Goal: Task Accomplishment & Management: Manage account settings

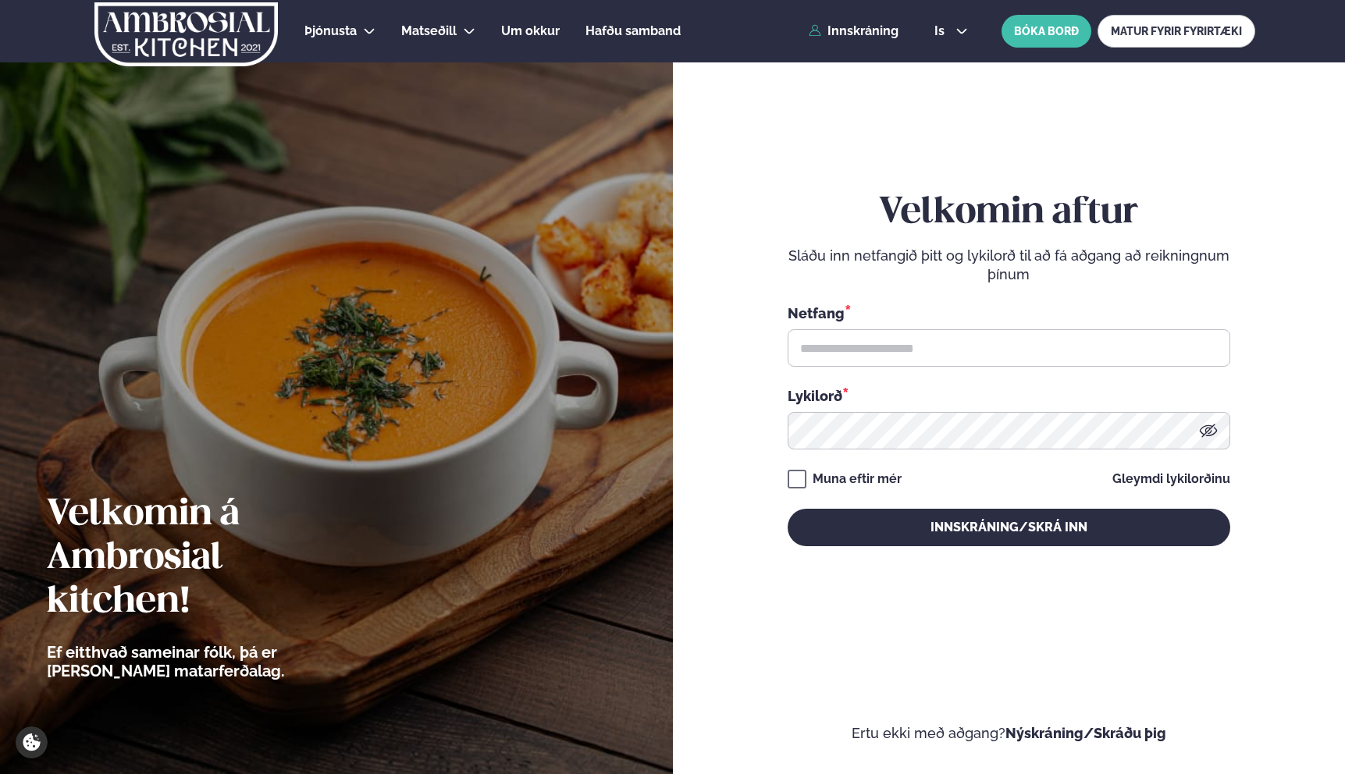
type input "**********"
click at [788, 509] on button "Innskráning/Skrá inn" at bounding box center [1009, 527] width 443 height 37
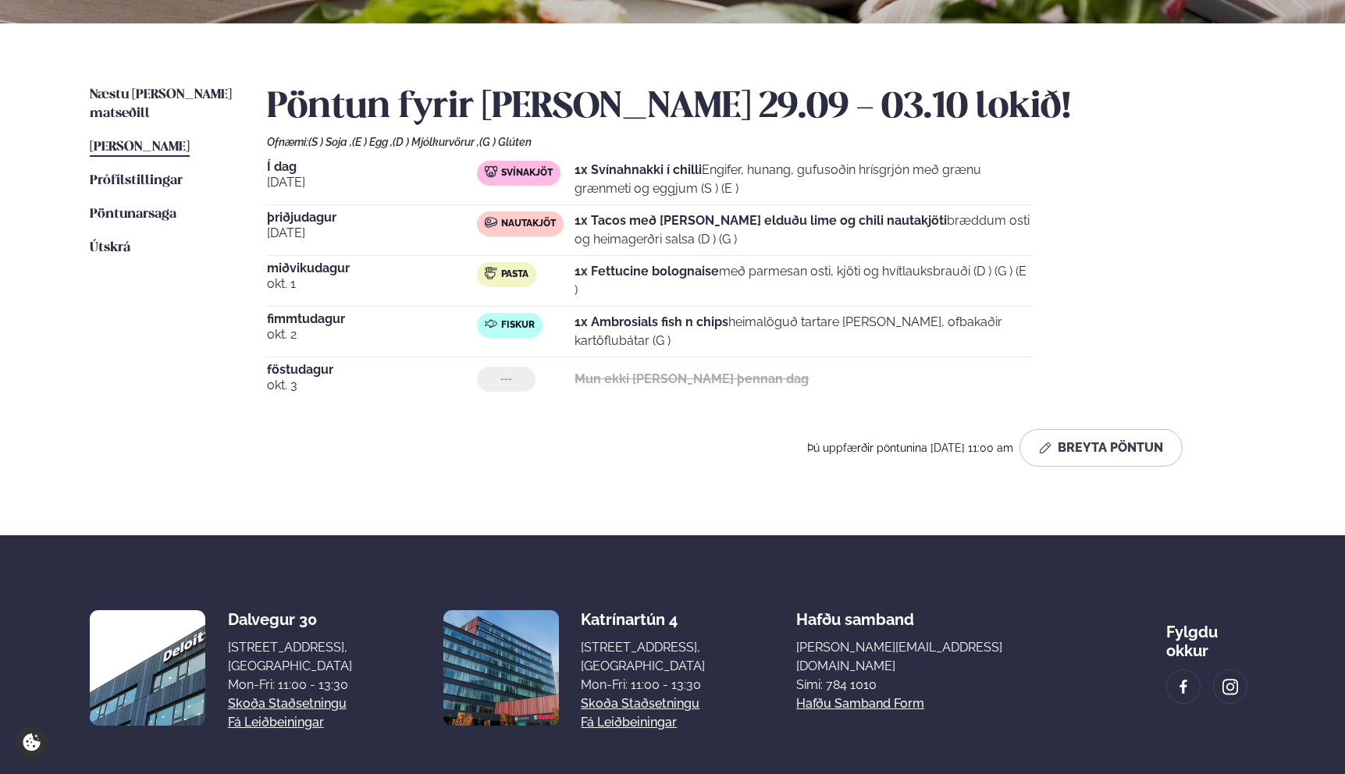
scroll to position [391, 0]
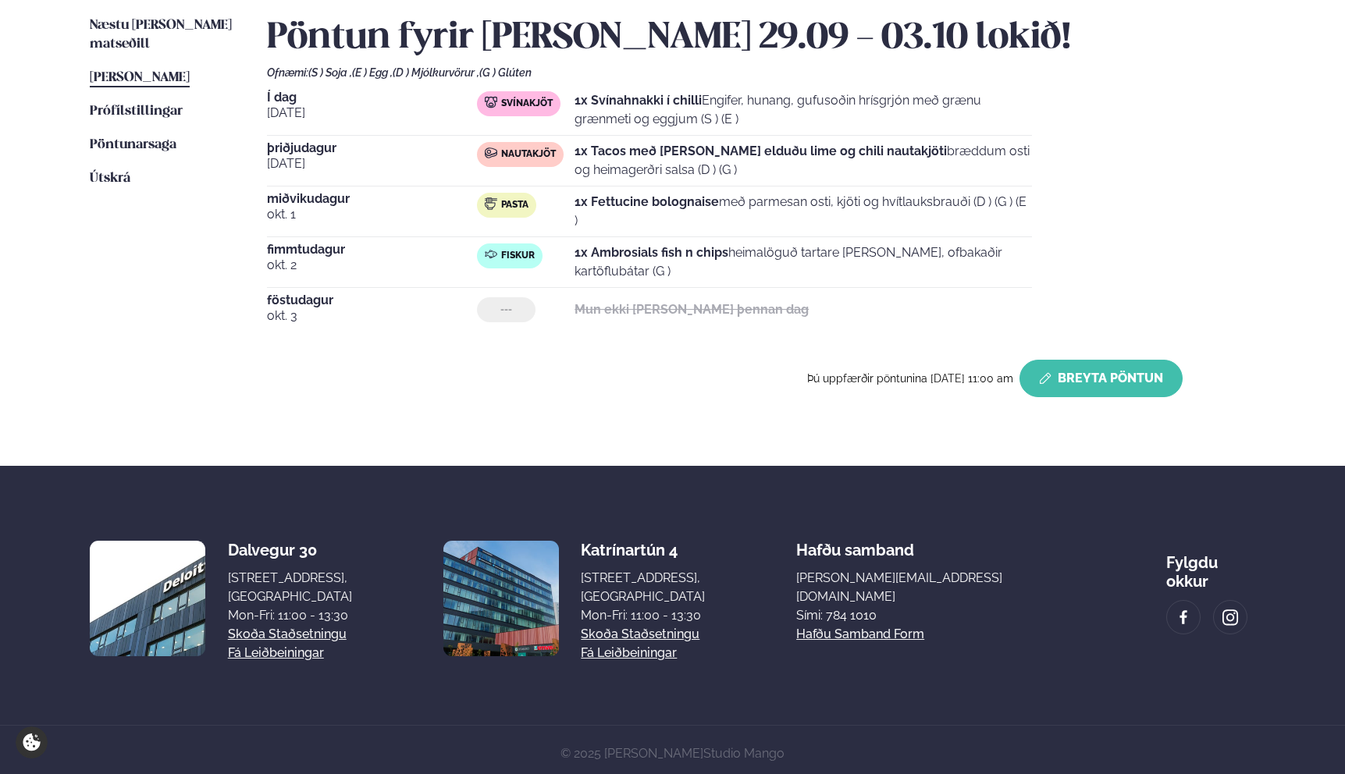
click at [1144, 378] on button "Breyta Pöntun" at bounding box center [1100, 378] width 163 height 37
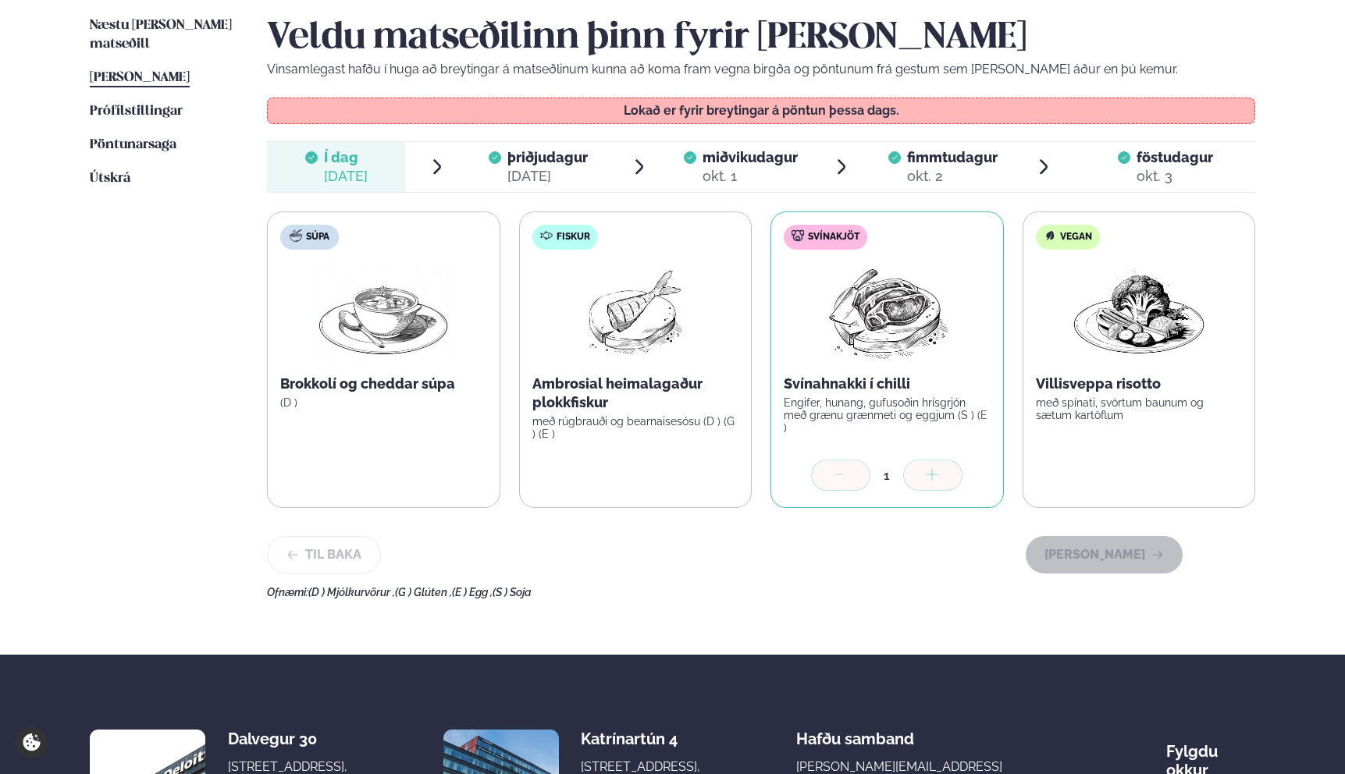
click at [575, 160] on span "þriðjudagur" at bounding box center [547, 157] width 80 height 16
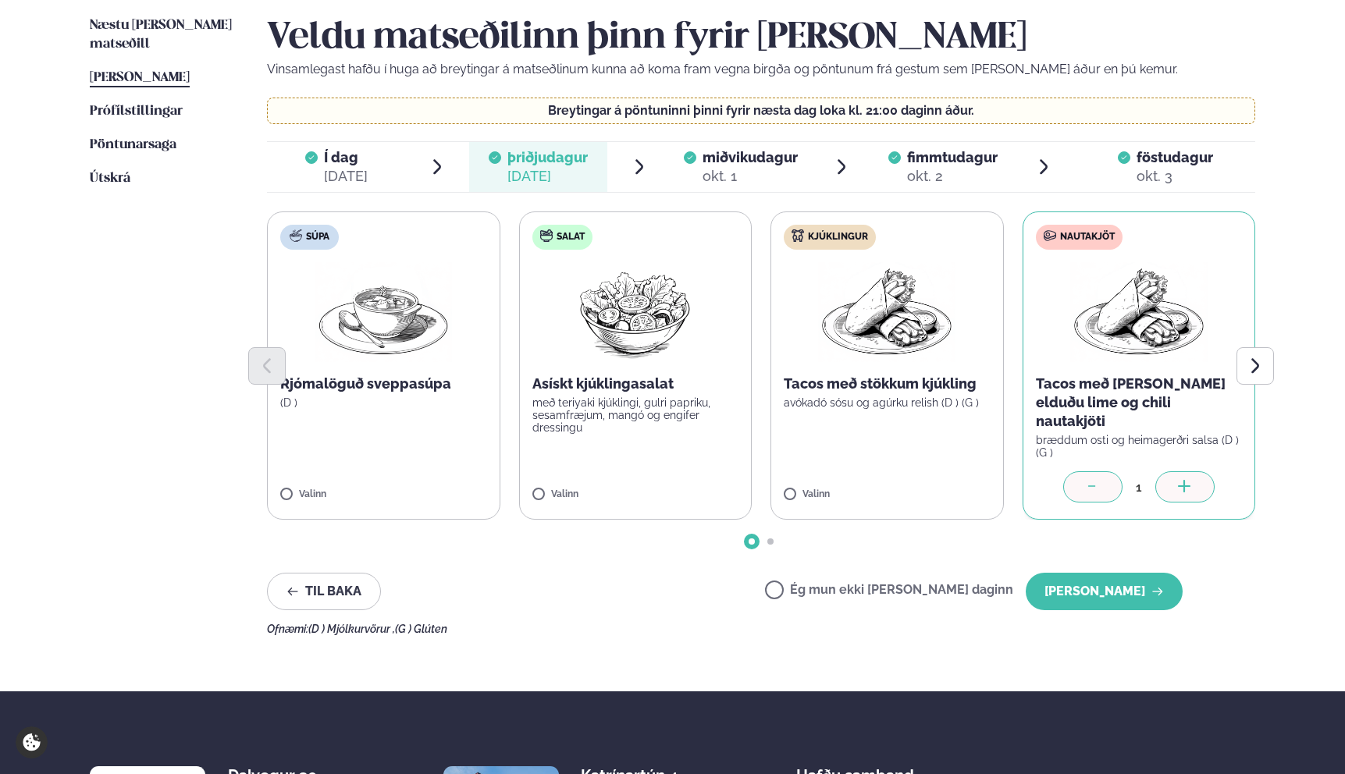
click at [1097, 484] on div at bounding box center [1092, 486] width 59 height 31
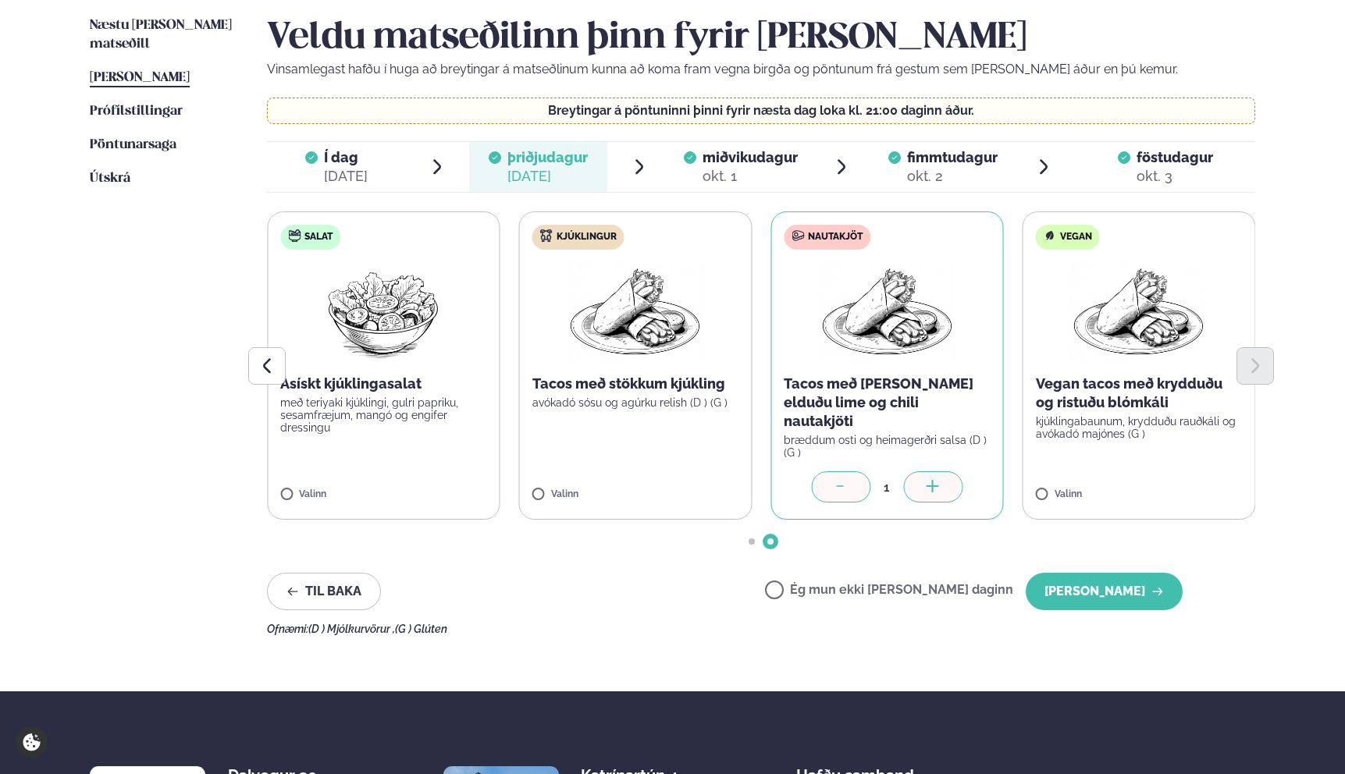
click at [901, 584] on label "Ég mun ekki [PERSON_NAME] daginn" at bounding box center [889, 592] width 248 height 16
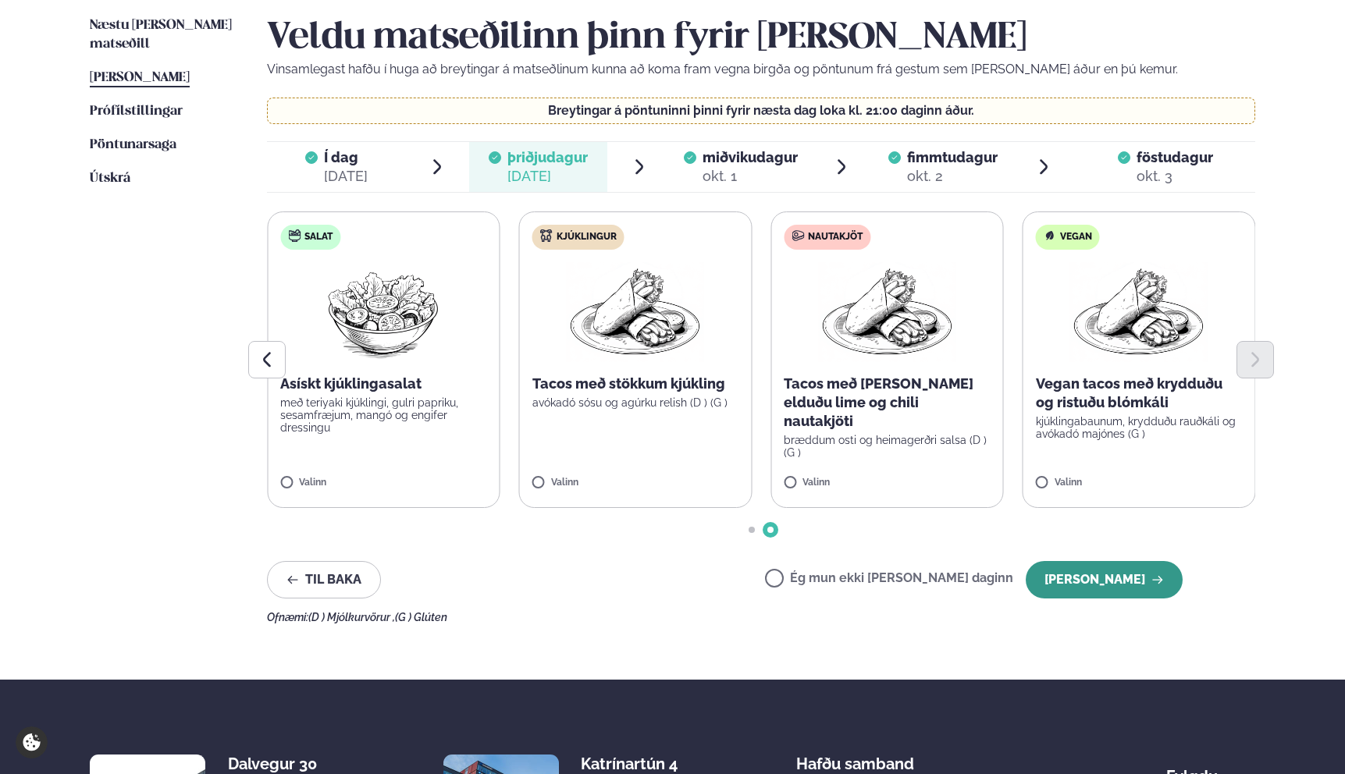
click at [1088, 581] on button "[PERSON_NAME]" at bounding box center [1104, 579] width 157 height 37
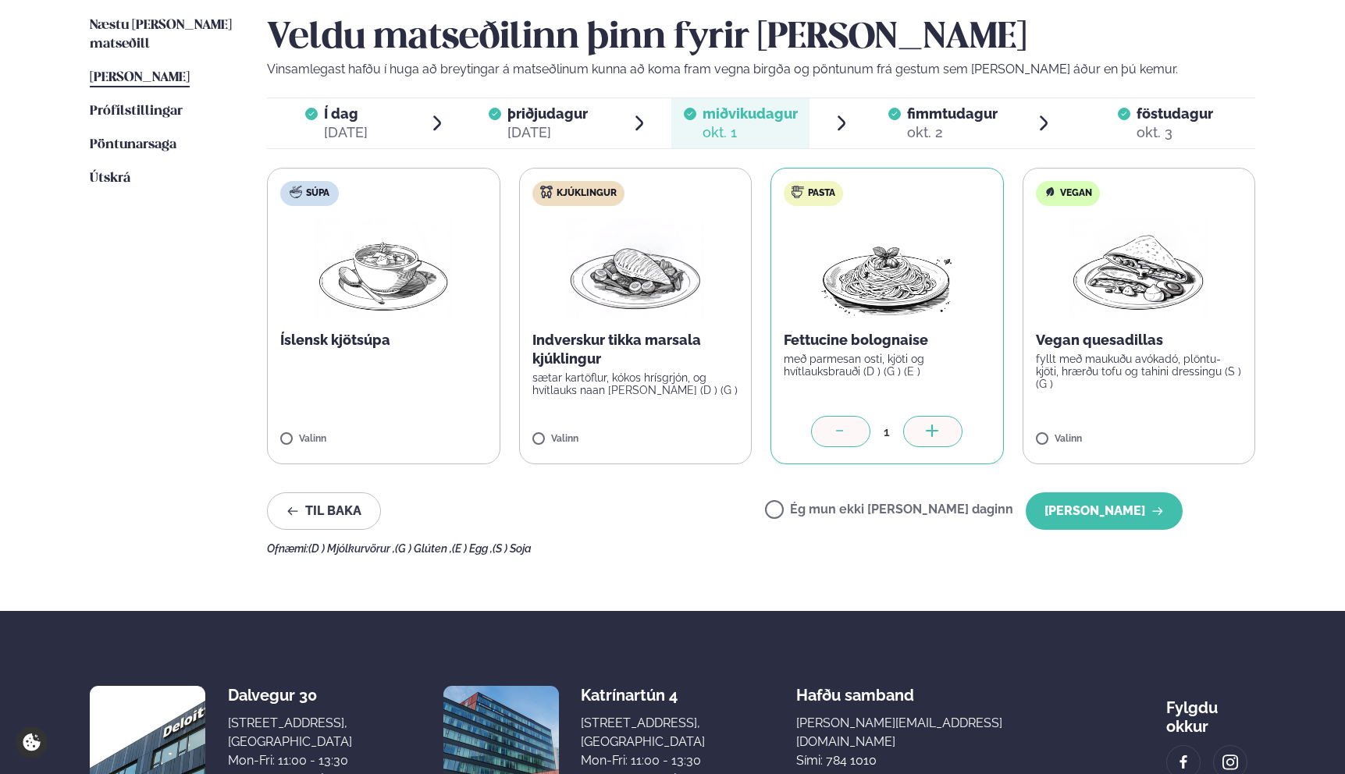
click at [552, 127] on div "[DATE]" at bounding box center [547, 132] width 80 height 19
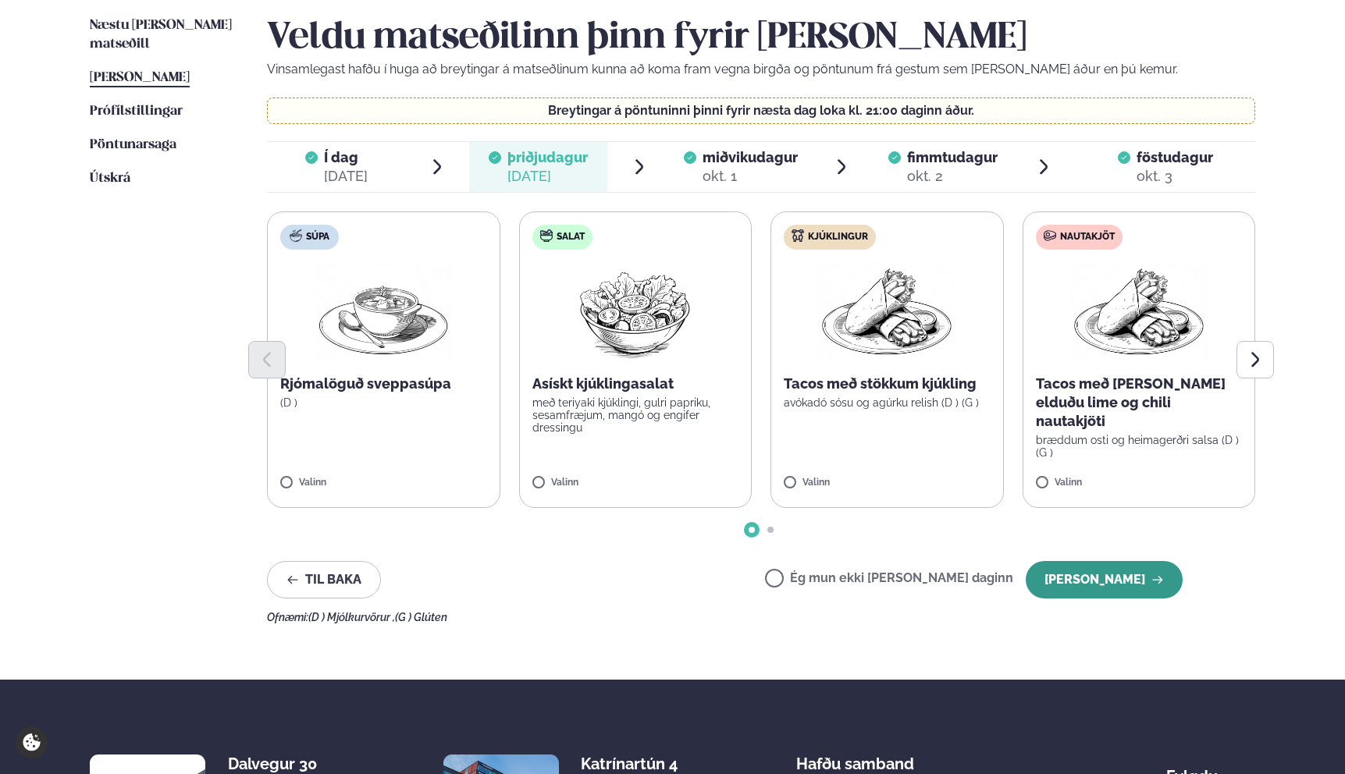
click at [1105, 582] on button "[PERSON_NAME]" at bounding box center [1104, 579] width 157 height 37
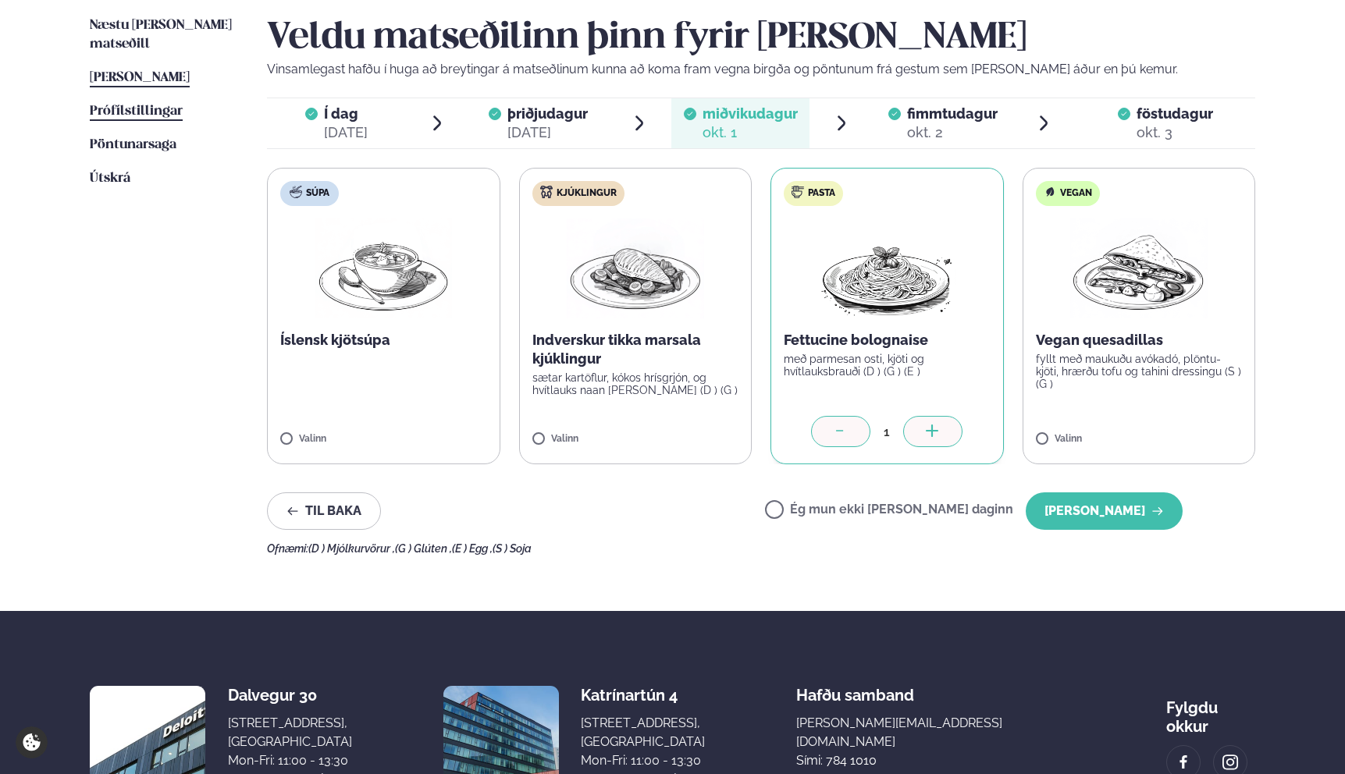
click at [158, 105] on span "Prófílstillingar" at bounding box center [136, 111] width 93 height 13
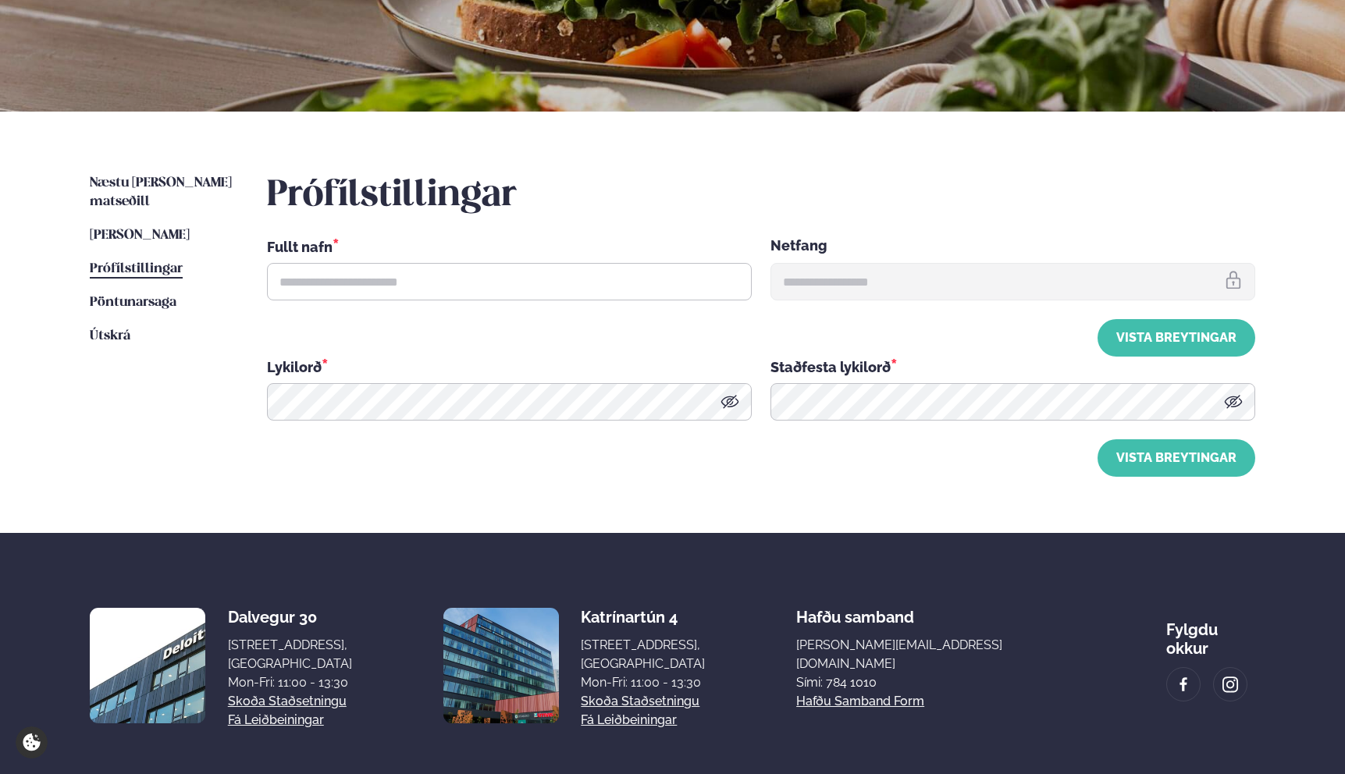
type input "**********"
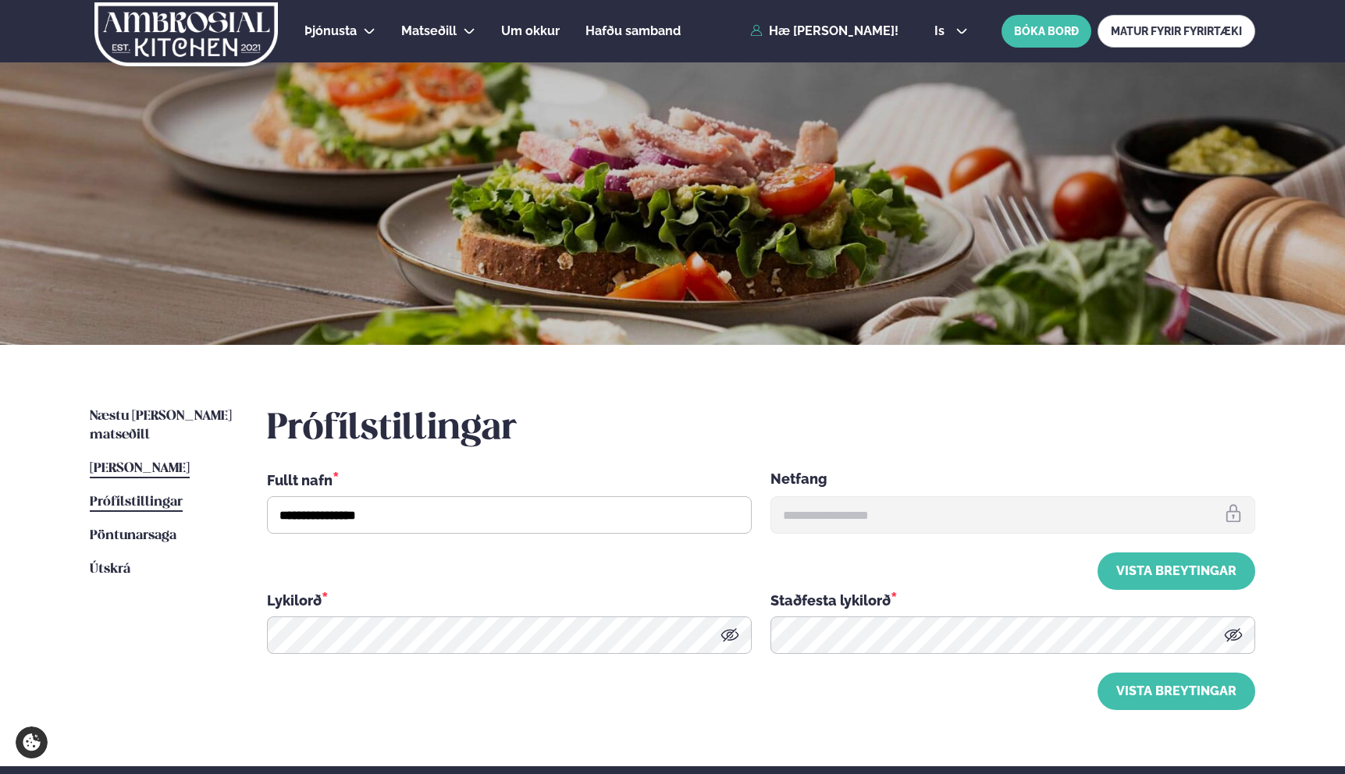
click at [178, 462] on span "[PERSON_NAME]" at bounding box center [140, 468] width 100 height 13
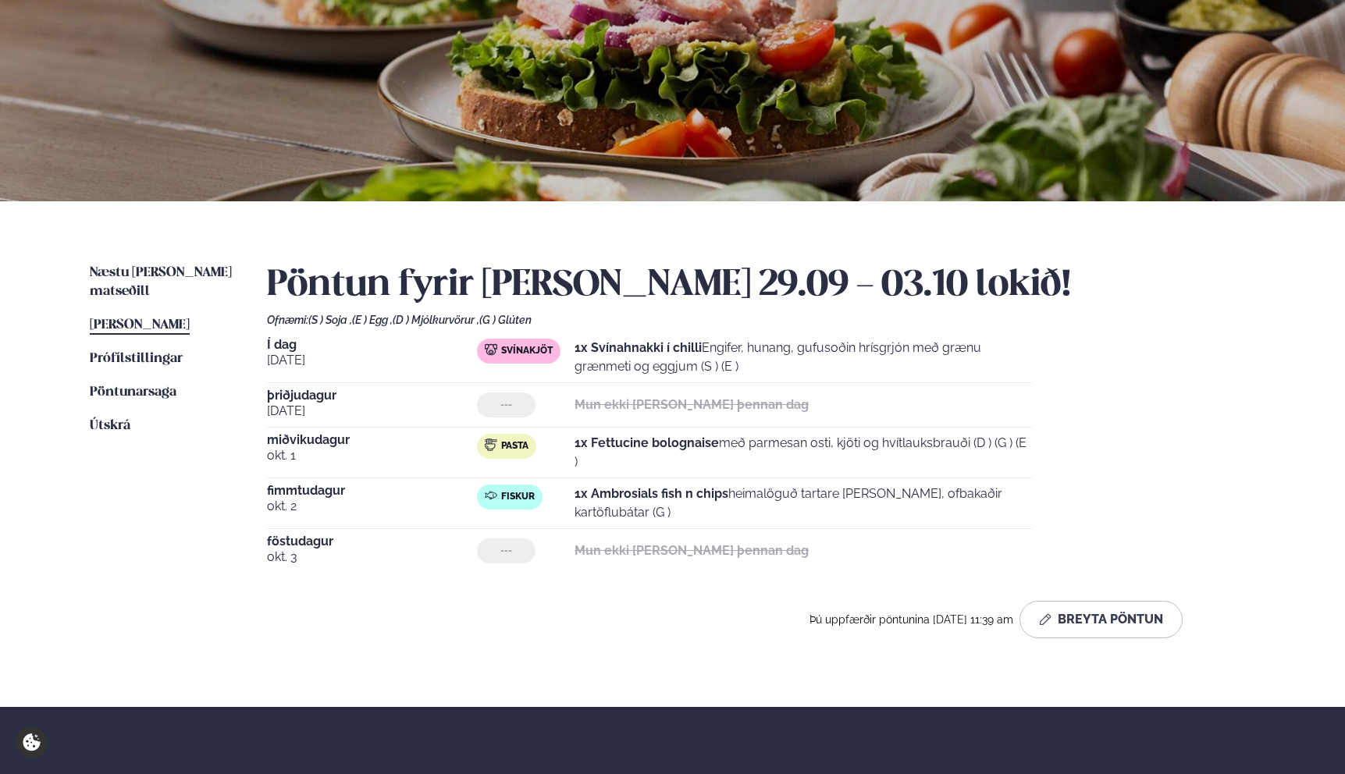
scroll to position [191, 0]
